Goal: Register for event/course

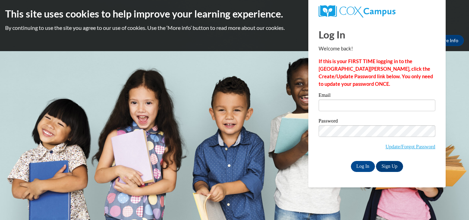
type input "sbrown974@ivytech.edu"
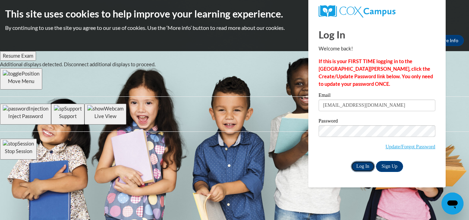
click at [356, 169] on input "Log In" at bounding box center [363, 166] width 24 height 11
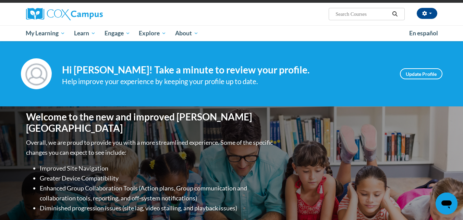
scroll to position [48, 0]
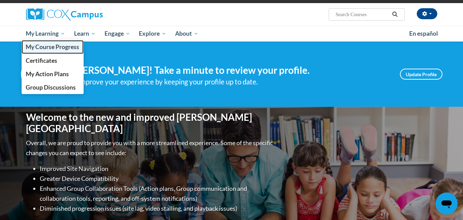
click at [49, 49] on span "My Course Progress" at bounding box center [53, 46] width 54 height 7
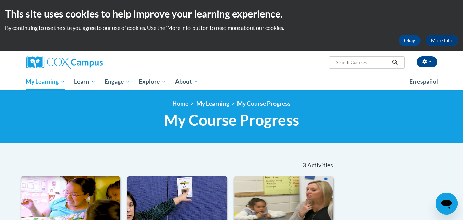
click at [351, 63] on input "Search..." at bounding box center [362, 62] width 55 height 8
drag, startPoint x: 351, startPoint y: 63, endPoint x: 134, endPoint y: -23, distance: 233.8
click at [134, 0] on html "This site uses cookies to help improve your learning experience. By continuing …" at bounding box center [231, 110] width 463 height 220
type input "explicit"
type input "a"
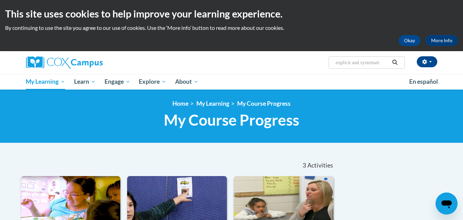
type input "explicit and systematic"
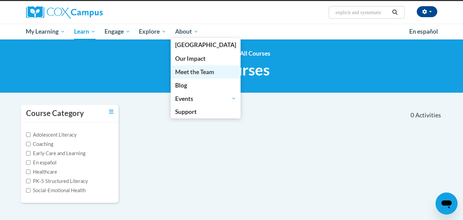
scroll to position [50, 0]
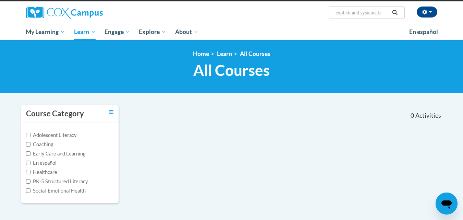
click at [355, 11] on input "explicit and systematic" at bounding box center [362, 13] width 55 height 8
click at [362, 9] on input "systematic" at bounding box center [362, 13] width 55 height 8
type input "systematic and explicit"
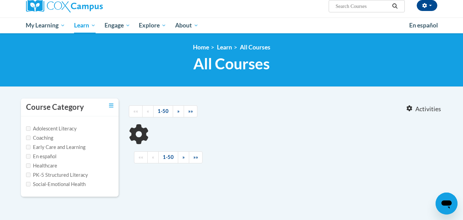
type input "systematic and explicit"
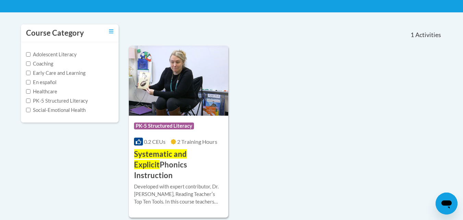
scroll to position [131, 0]
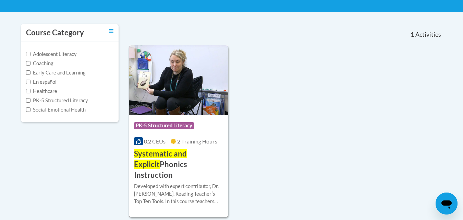
click at [182, 157] on span "Systematic and Explicit" at bounding box center [160, 159] width 53 height 20
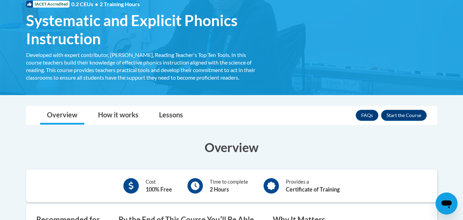
scroll to position [112, 0]
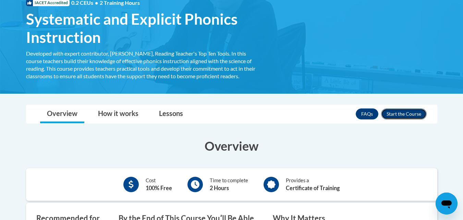
click at [404, 113] on button "Enroll" at bounding box center [404, 113] width 46 height 11
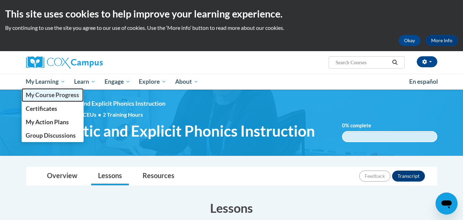
click at [57, 94] on span "My Course Progress" at bounding box center [53, 94] width 54 height 7
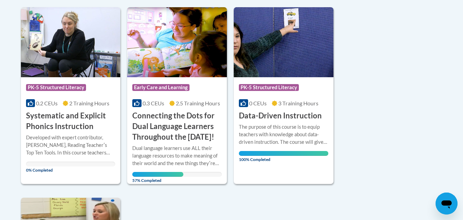
scroll to position [169, 0]
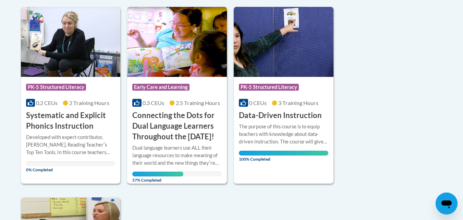
click at [165, 123] on h3 "Connecting the Dots for Dual Language Learners Throughout the [DATE]!" at bounding box center [177, 126] width 90 height 32
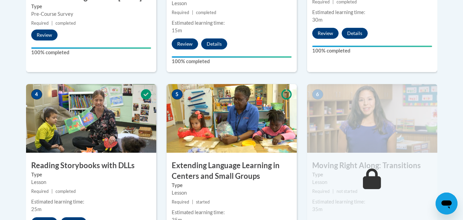
scroll to position [352, 0]
